Goal: Information Seeking & Learning: Learn about a topic

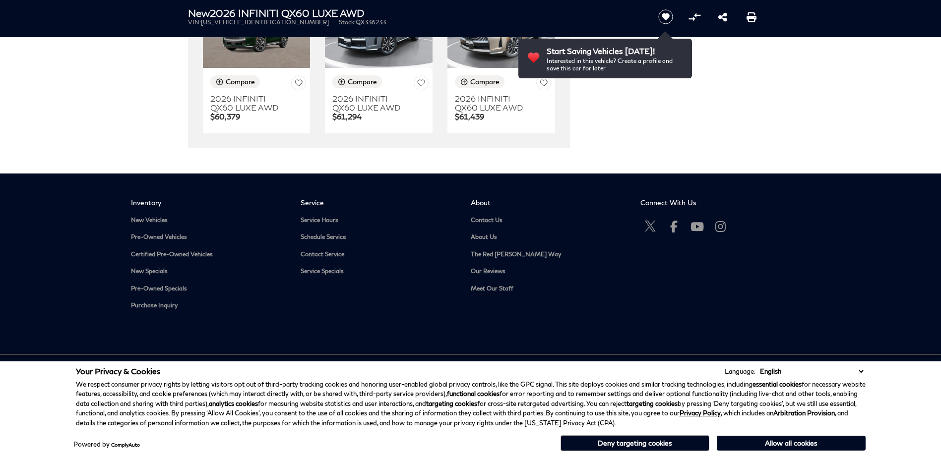
scroll to position [1830, 0]
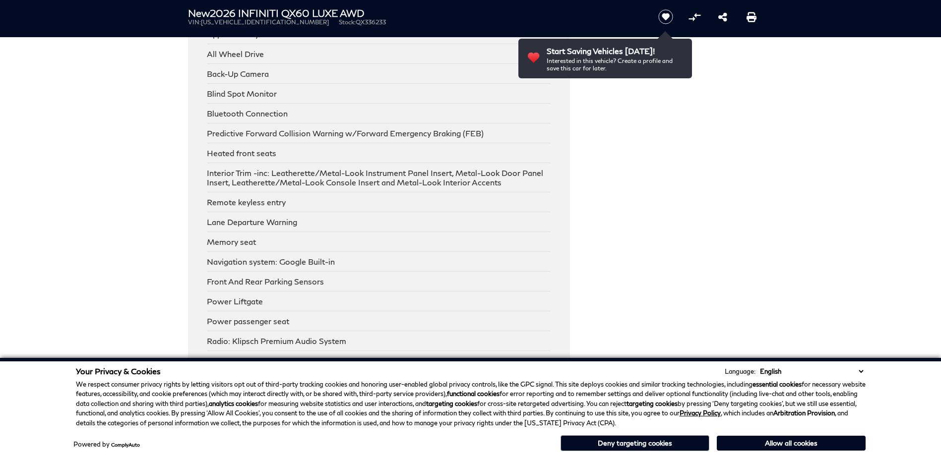
drag, startPoint x: 791, startPoint y: 206, endPoint x: 756, endPoint y: 24, distance: 186.0
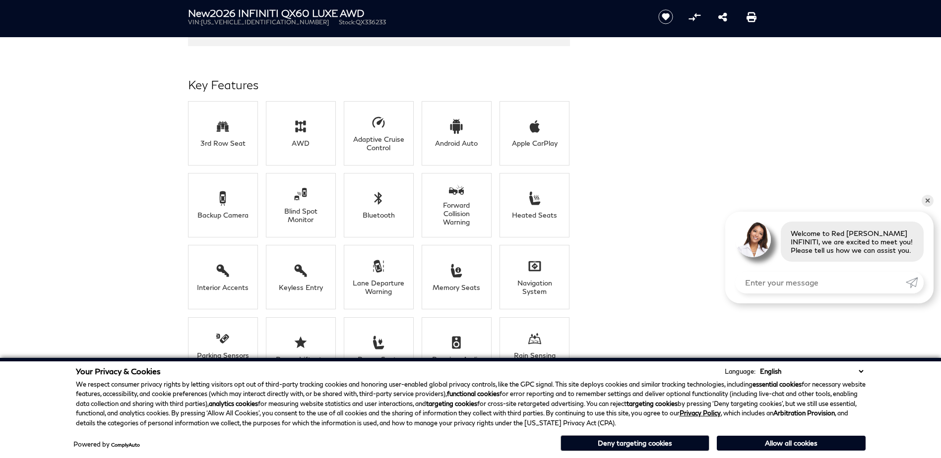
scroll to position [695, 0]
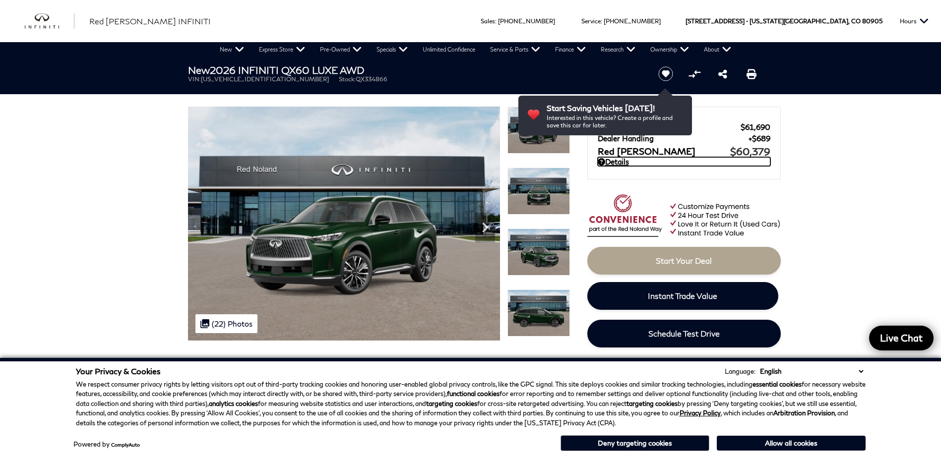
click at [613, 161] on link "Details" at bounding box center [684, 161] width 173 height 9
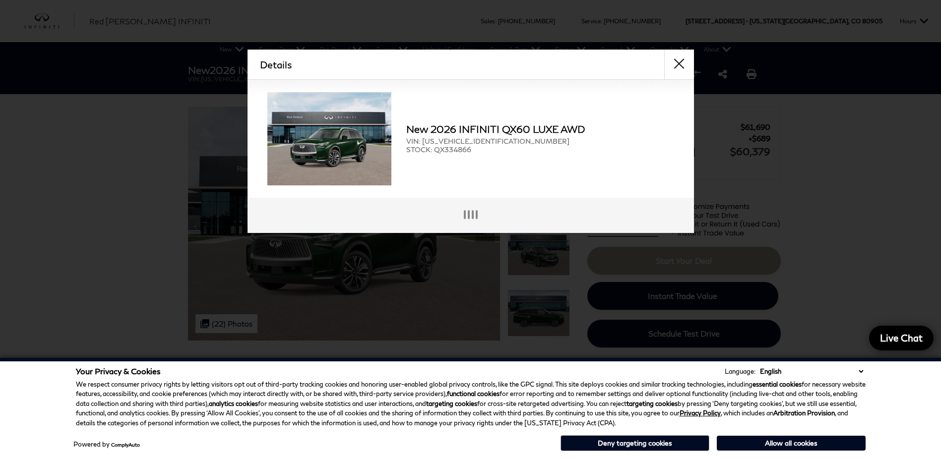
scroll to position [2, 0]
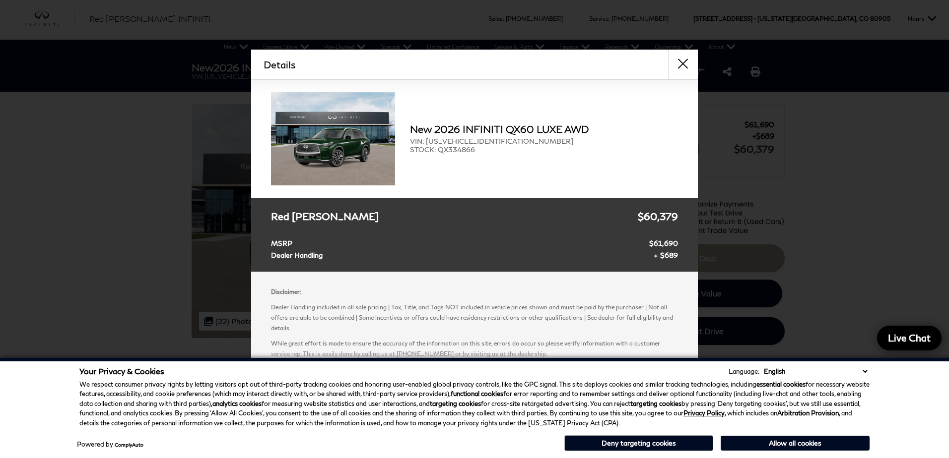
click at [821, 288] on div "Details Form Opened Details New 2026 INFINITI QX60 LUXE AWD VIN: [US_VEHICLE_ID…" at bounding box center [474, 207] width 949 height 315
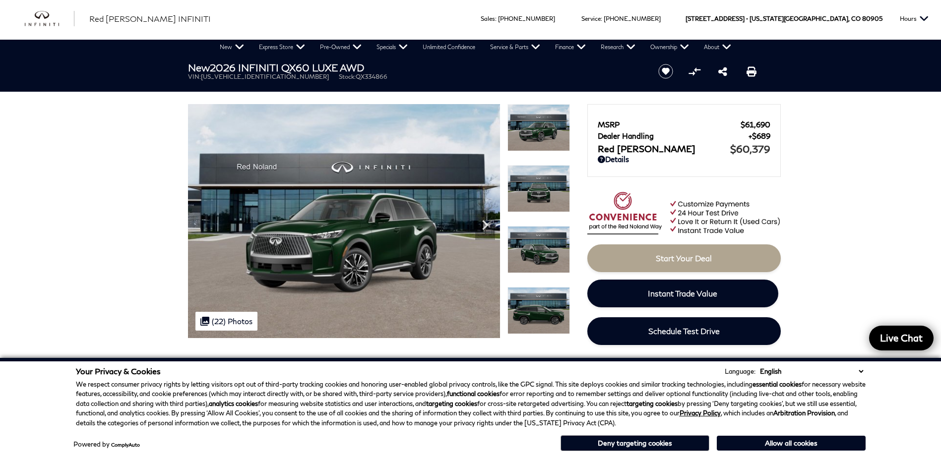
click at [858, 372] on select "English Spanish / Español English / [GEOGRAPHIC_DATA] Korean / 한국어 Vietnamese /…" at bounding box center [812, 372] width 108 height 10
click at [688, 444] on button "Deny targeting cookies" at bounding box center [635, 444] width 149 height 16
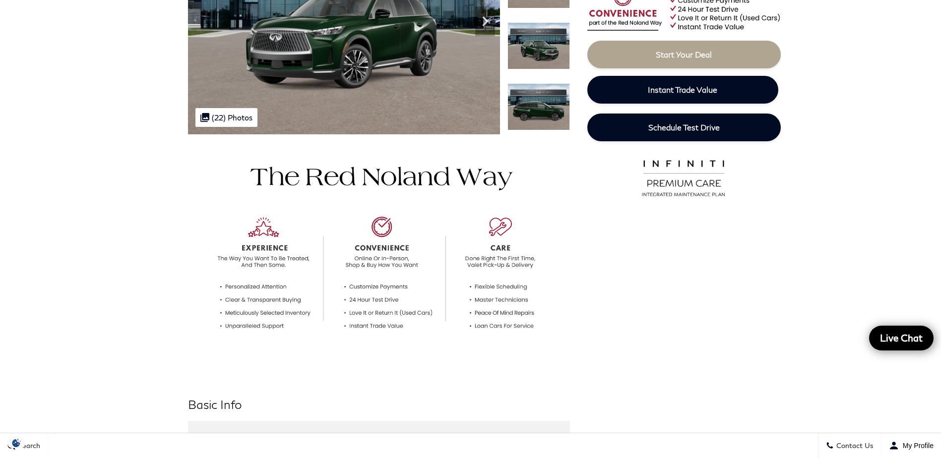
scroll to position [251, 0]
